Goal: Go to known website: Access a specific website the user already knows

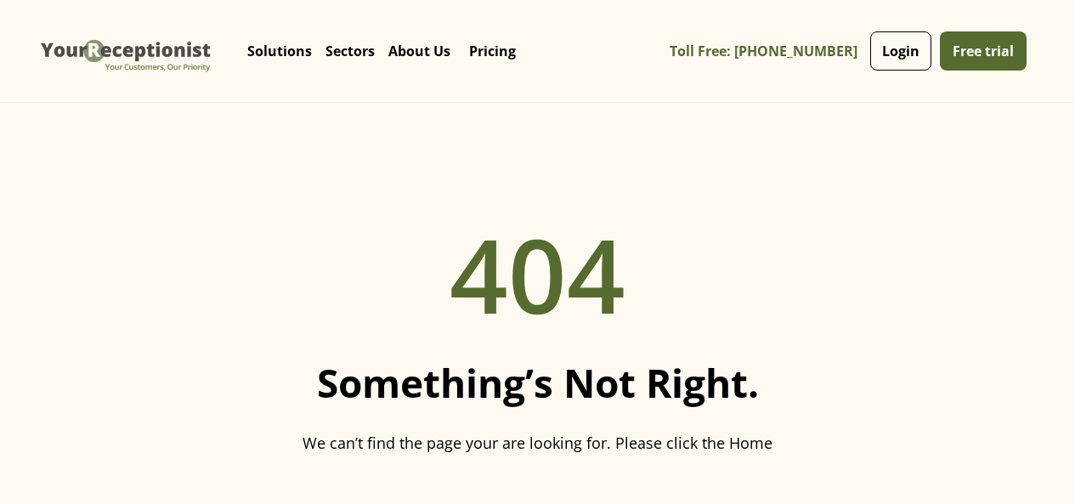
click at [187, 48] on img "home" at bounding box center [126, 51] width 179 height 77
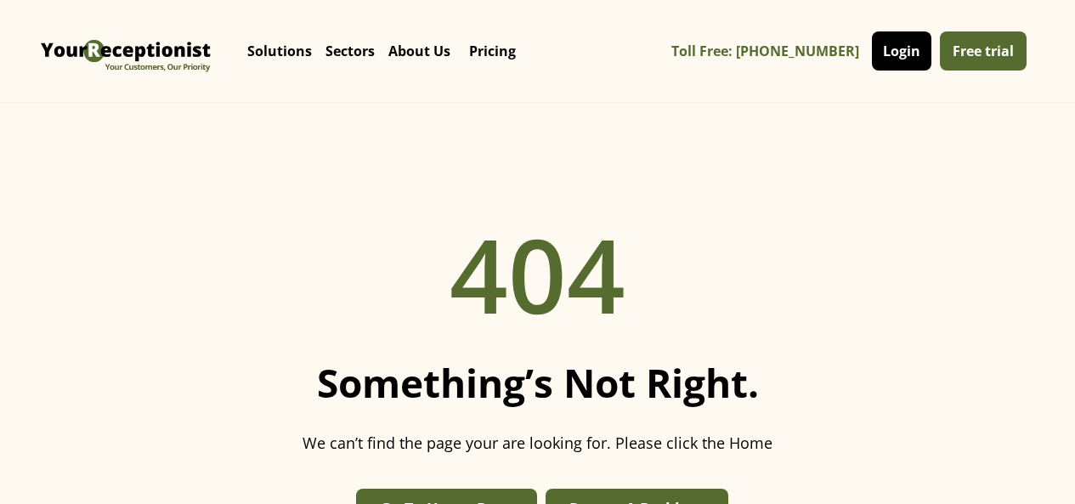
click at [913, 46] on link "Login" at bounding box center [902, 50] width 60 height 39
